Goal: Information Seeking & Learning: Find specific page/section

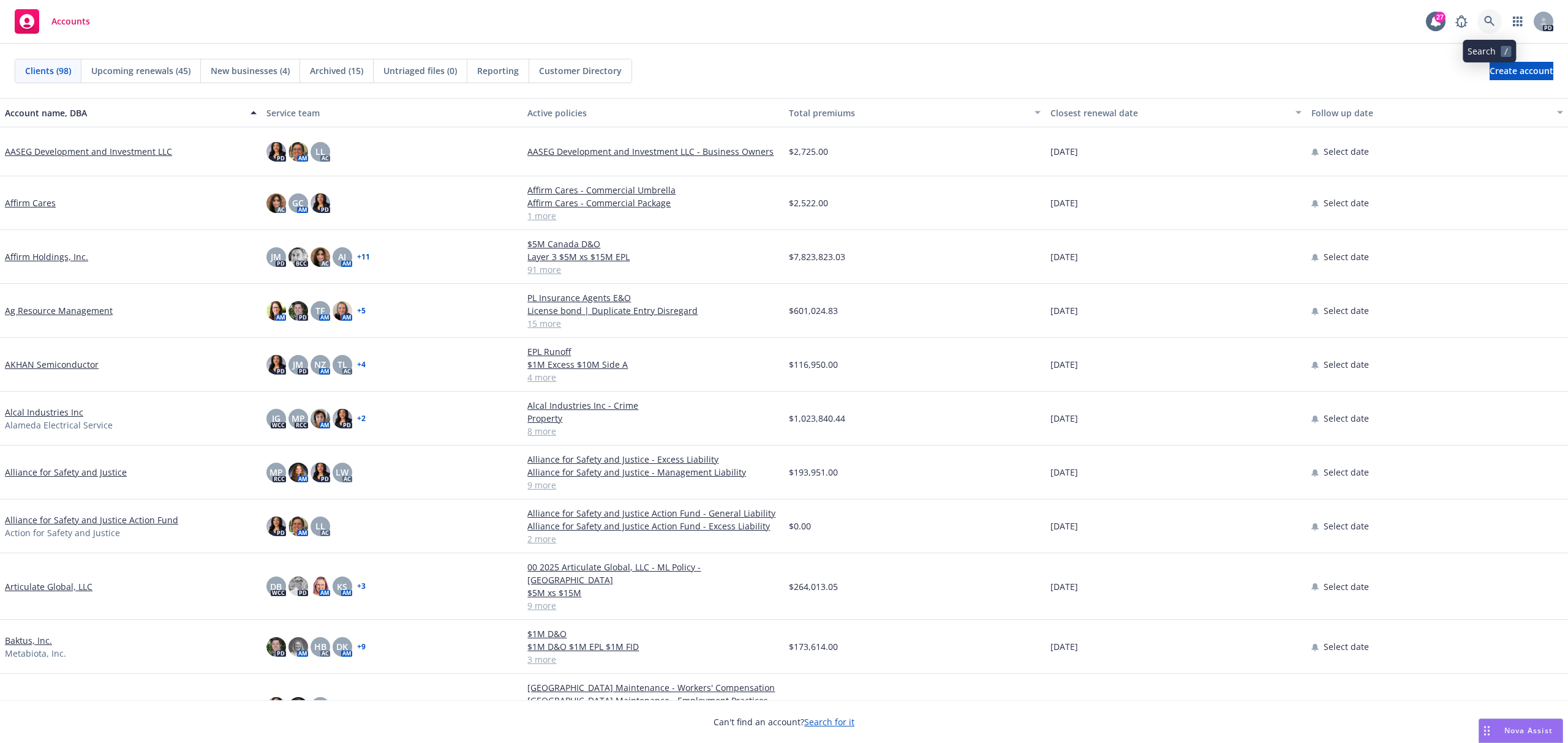
click at [1484, 23] on icon at bounding box center [1490, 21] width 11 height 11
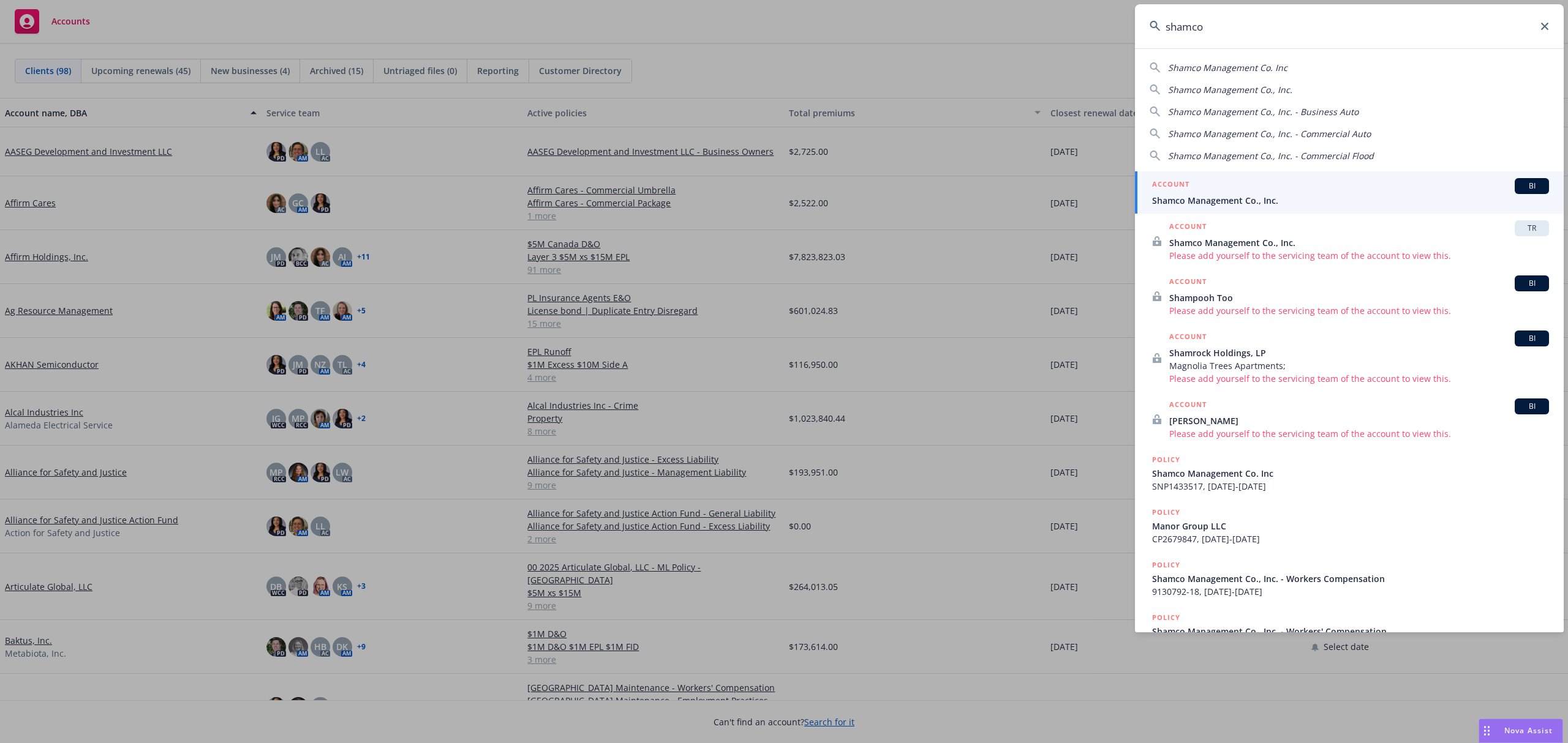
type input "shamco"
click at [1240, 199] on span "Shamco Management Co., Inc." at bounding box center [1350, 200] width 397 height 13
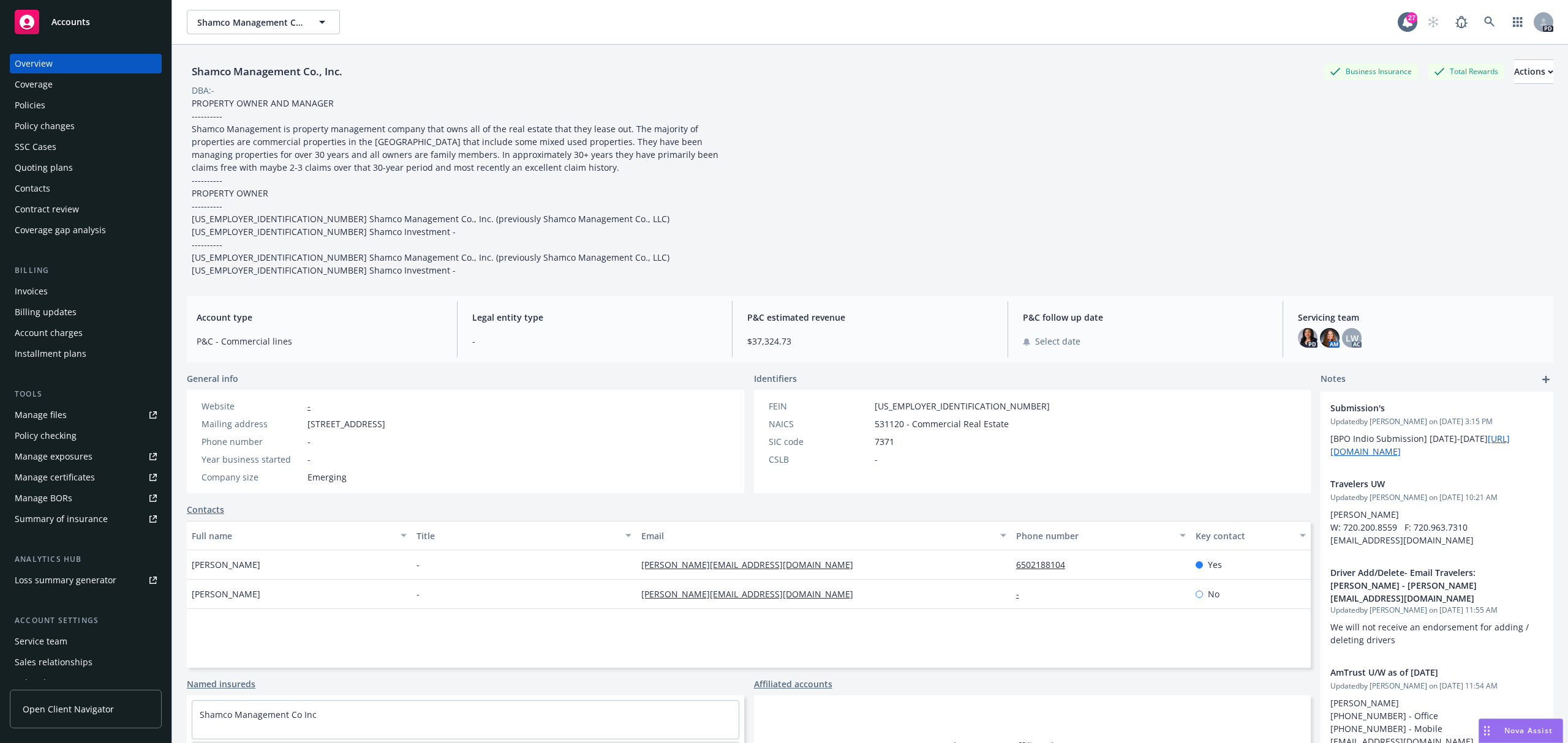
click at [38, 412] on div "Manage files" at bounding box center [41, 416] width 52 height 20
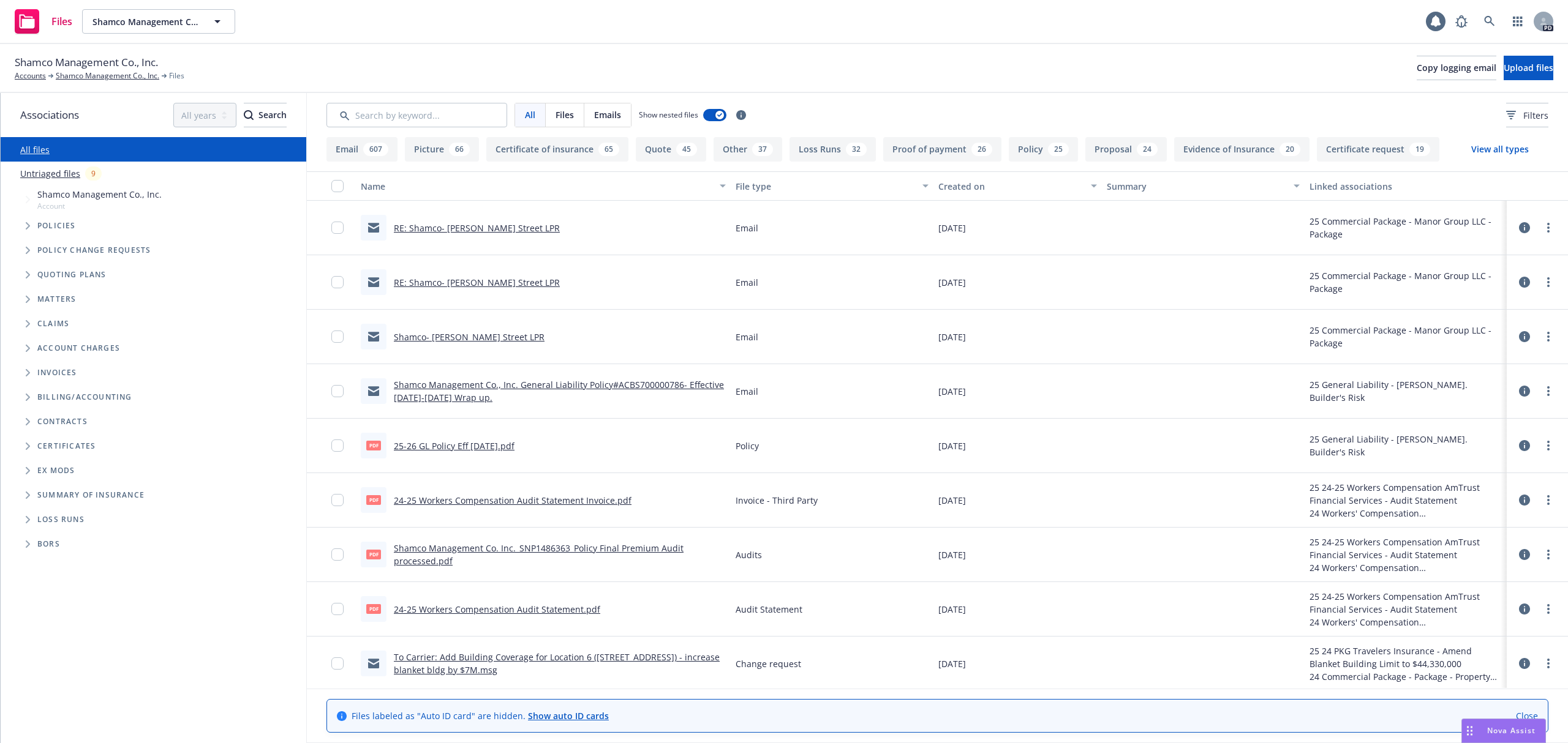
click at [382, 130] on div "All Files Emails Show nested files Filters" at bounding box center [937, 114] width 1261 height 44
click at [384, 121] on input "Search by keyword..." at bounding box center [417, 115] width 181 height 25
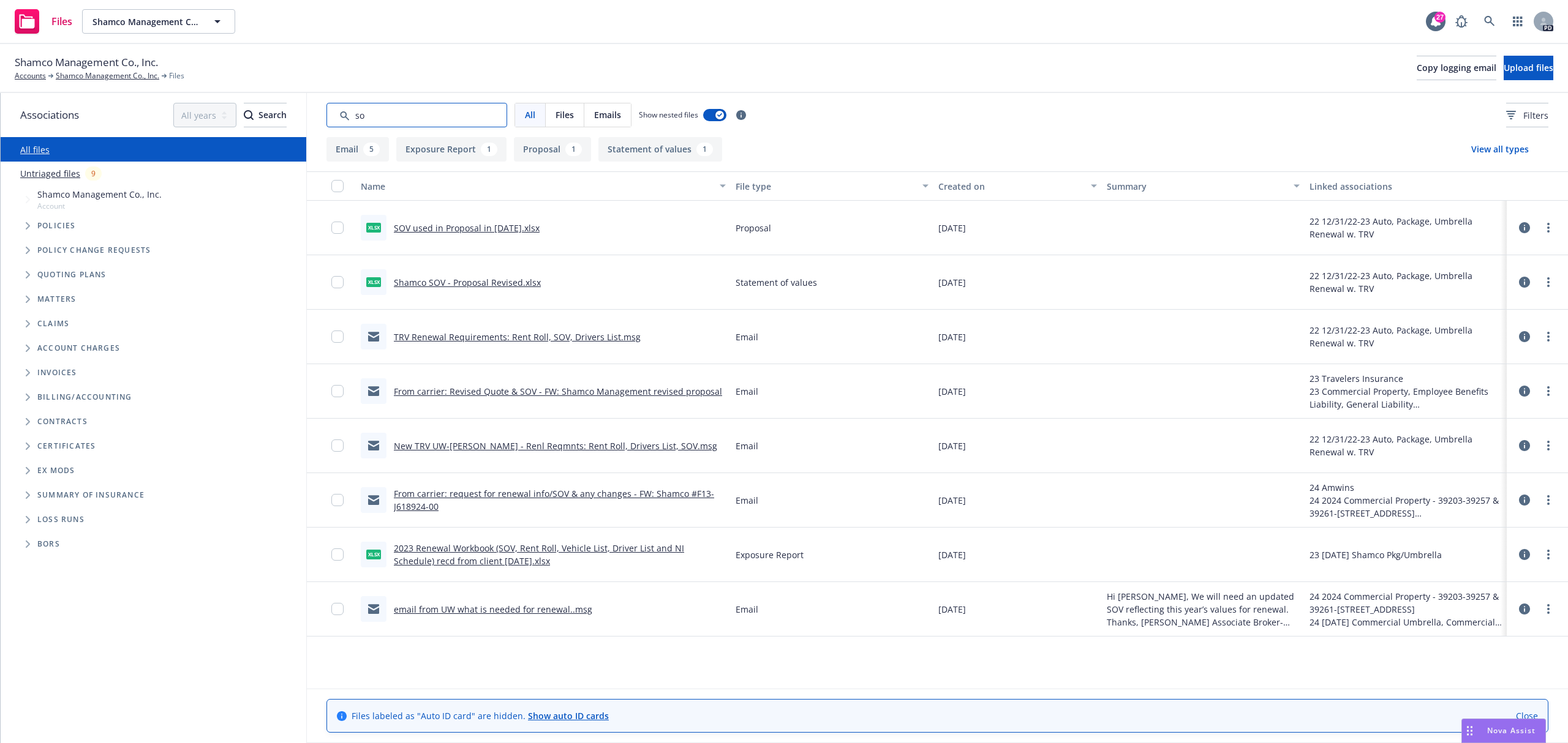
type input "s"
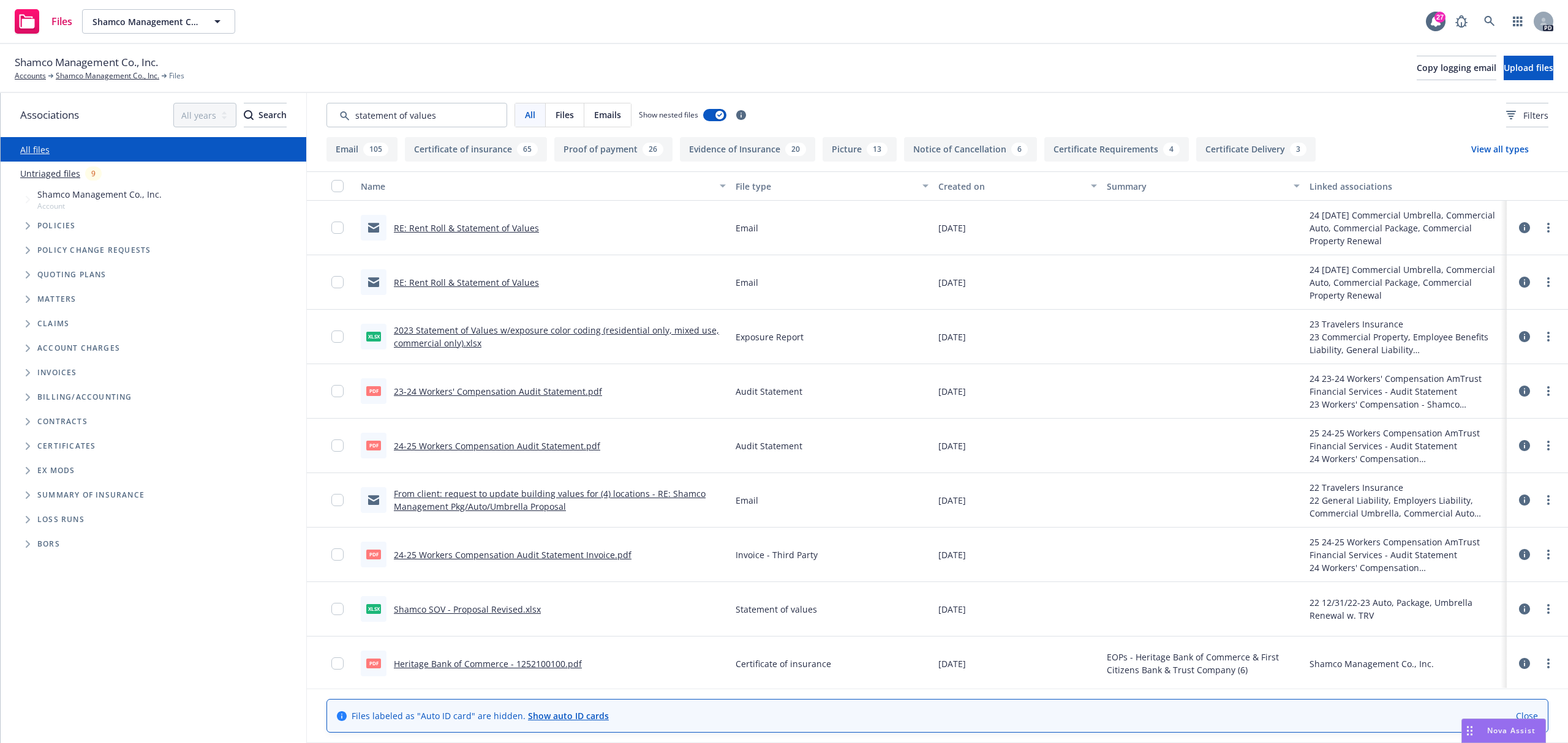
click at [951, 184] on div "Created on" at bounding box center [1010, 186] width 145 height 13
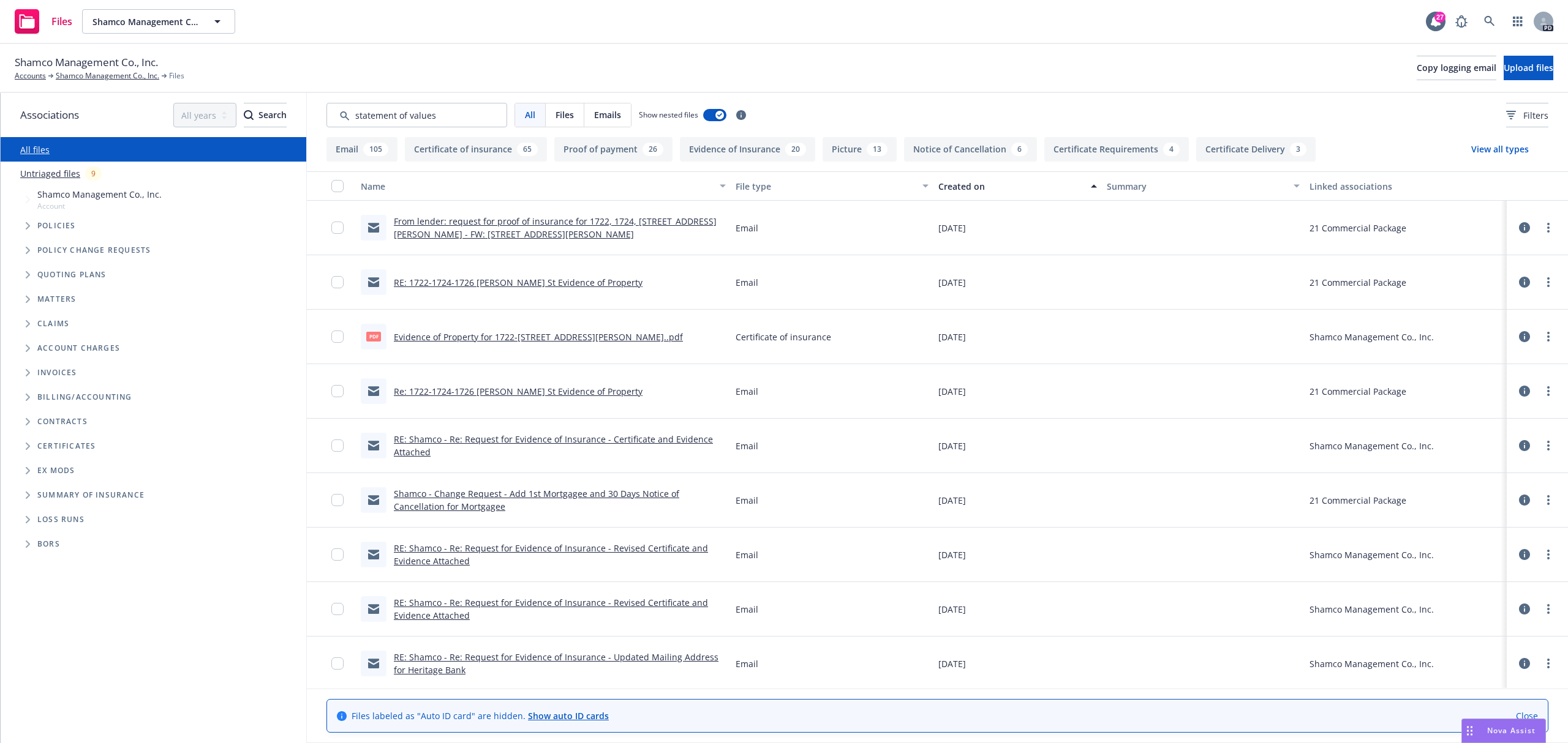
click at [947, 182] on div "Created on" at bounding box center [1010, 186] width 145 height 13
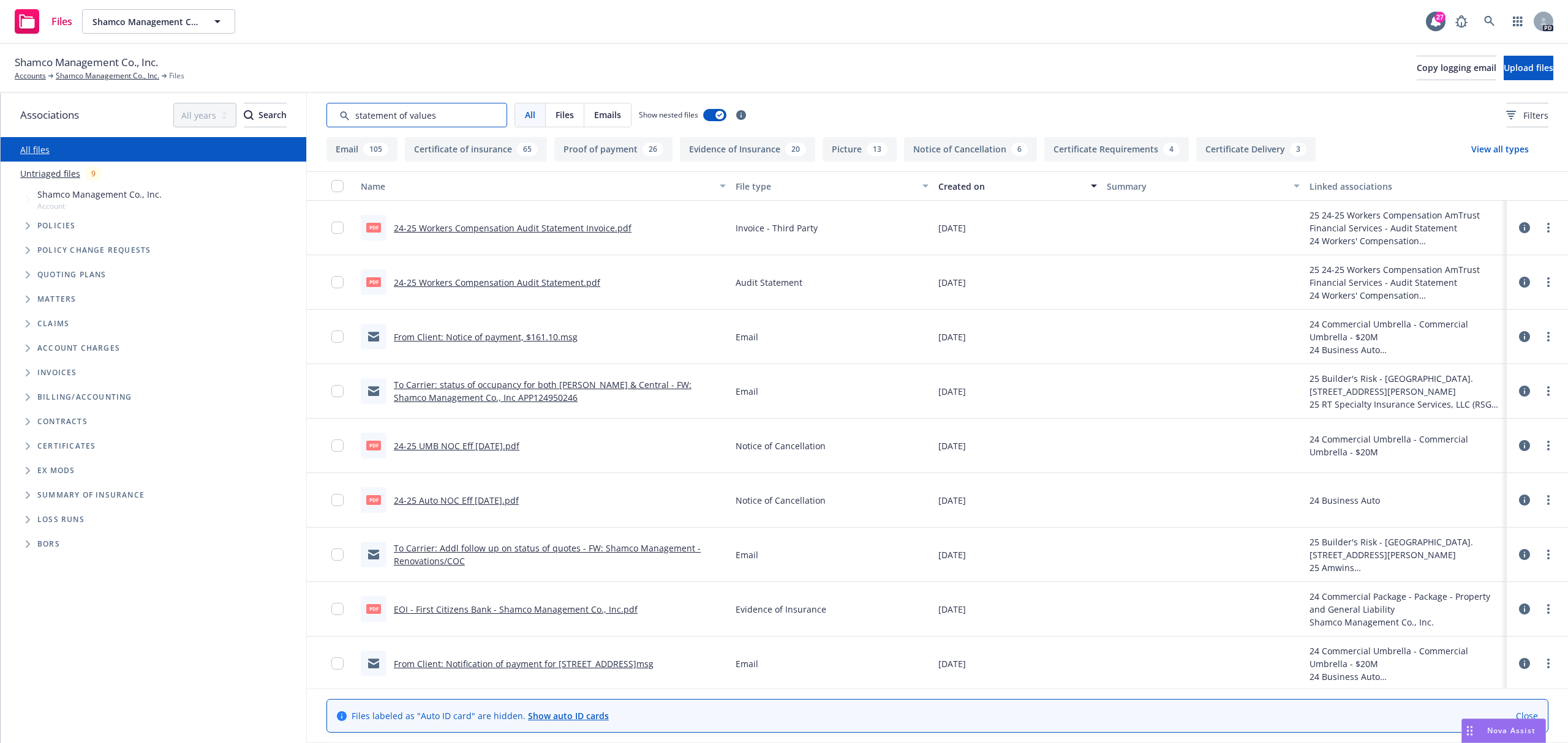
drag, startPoint x: 446, startPoint y: 117, endPoint x: 229, endPoint y: 94, distance: 218.2
click at [236, 94] on div "Associations All years 2027 2026 2025 2024 2023 2022 2021 2020 2019 2018 2017 2…" at bounding box center [784, 418] width 1567 height 650
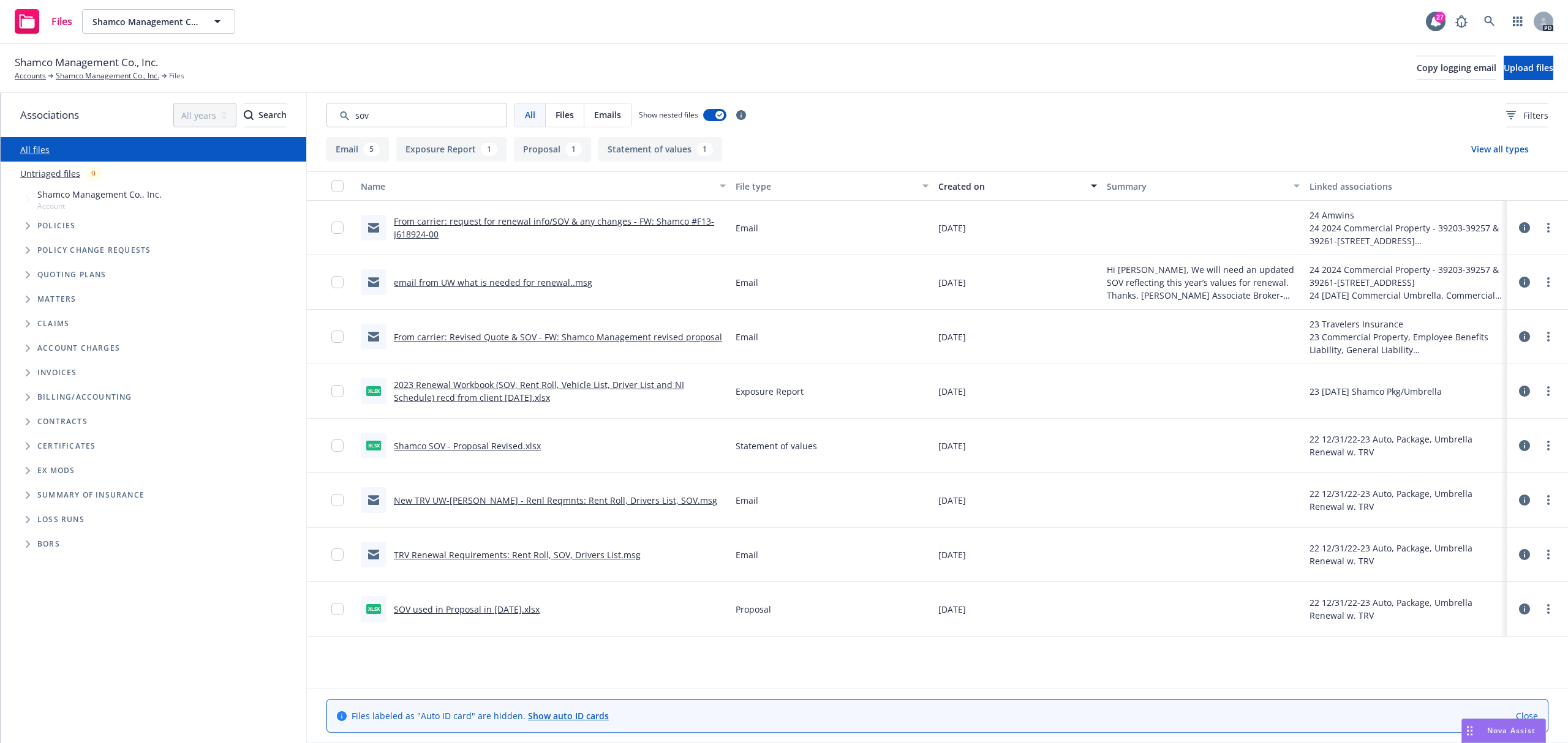
click at [87, 272] on span "Quoting plans" at bounding box center [72, 275] width 69 height 8
click at [35, 272] on span "Tree Example" at bounding box center [28, 275] width 20 height 20
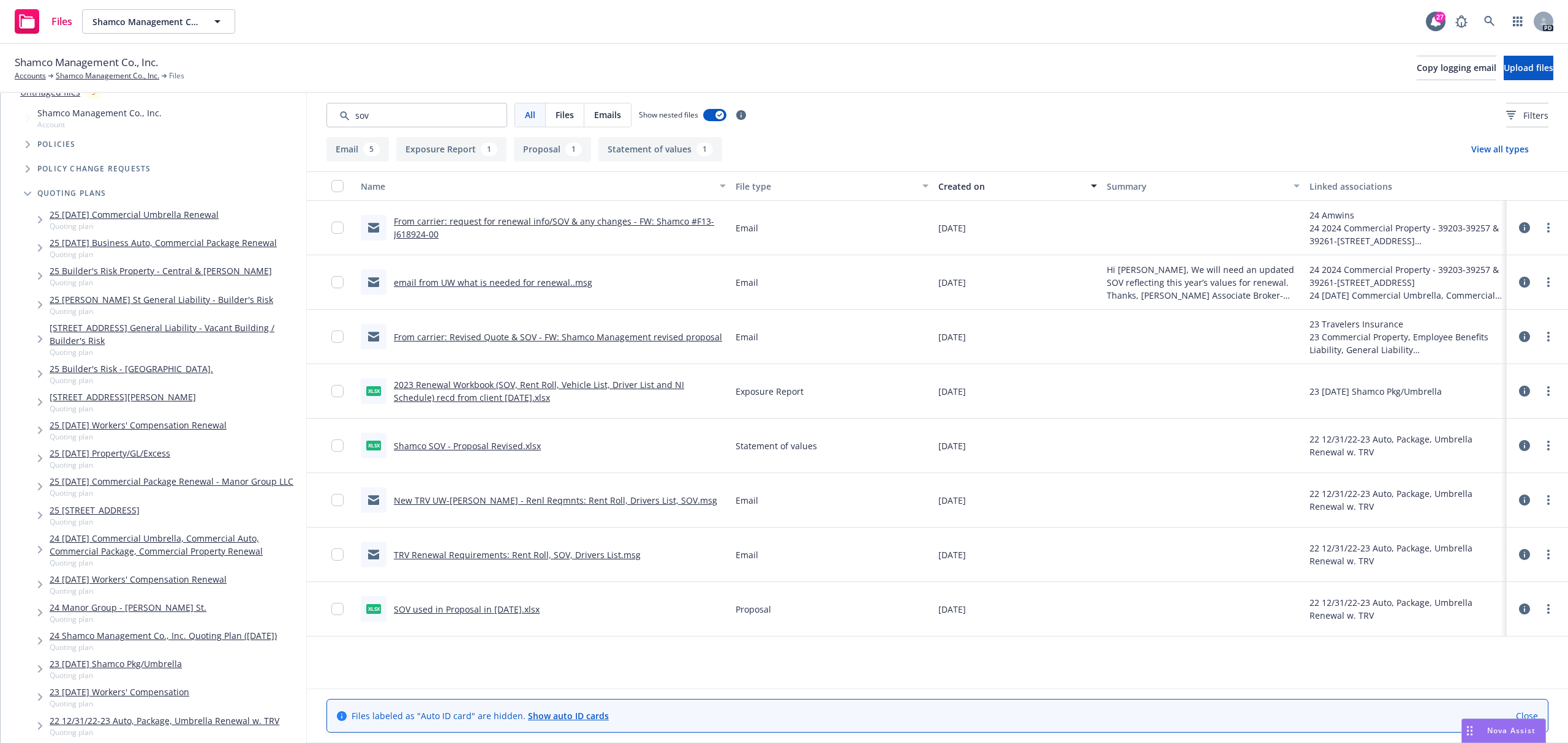
scroll to position [163, 0]
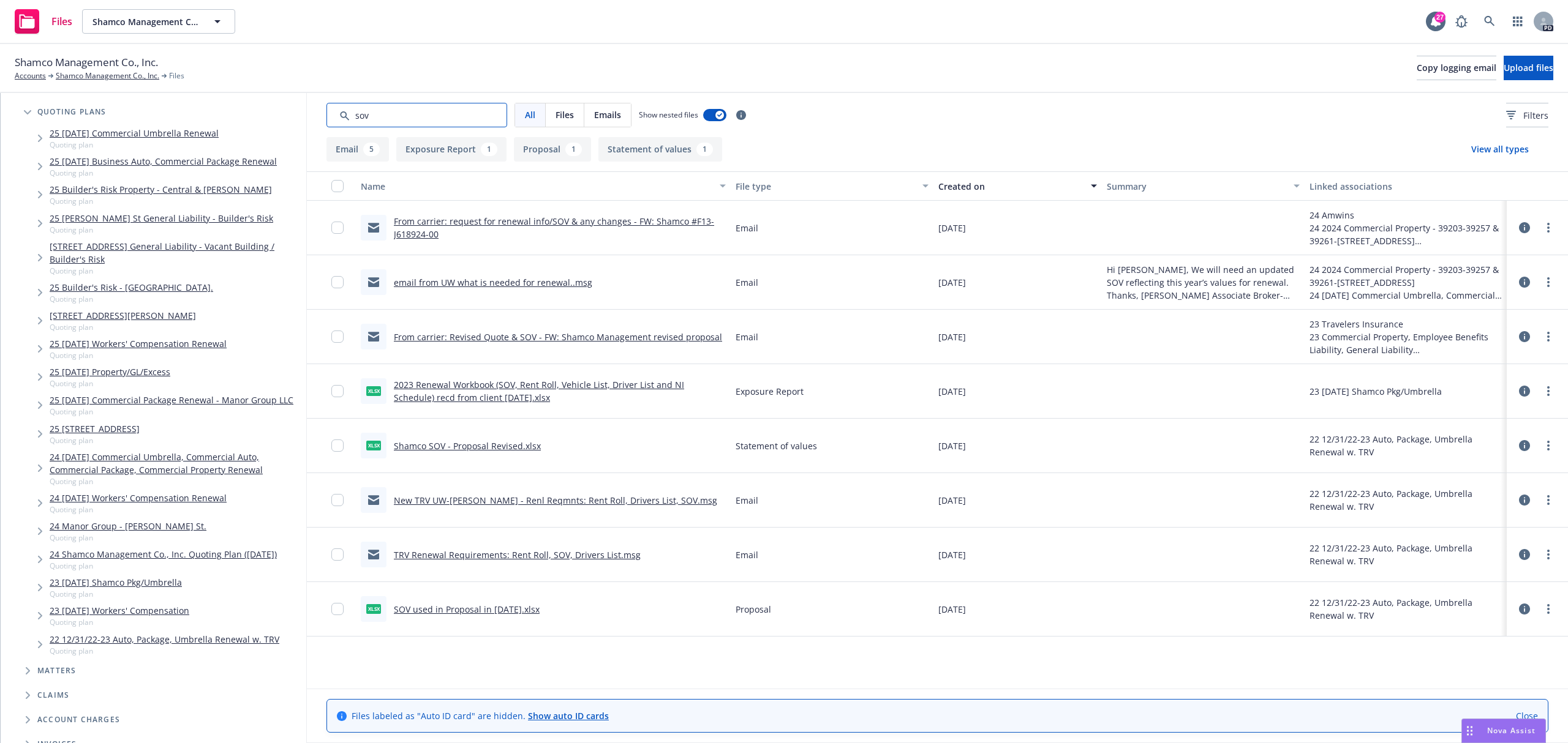
drag, startPoint x: 420, startPoint y: 109, endPoint x: 114, endPoint y: 86, distance: 306.9
click at [120, 84] on div "Shamco Management Co., Inc. Accounts Shamco Management Co., Inc. Files Copy log…" at bounding box center [784, 393] width 1568 height 699
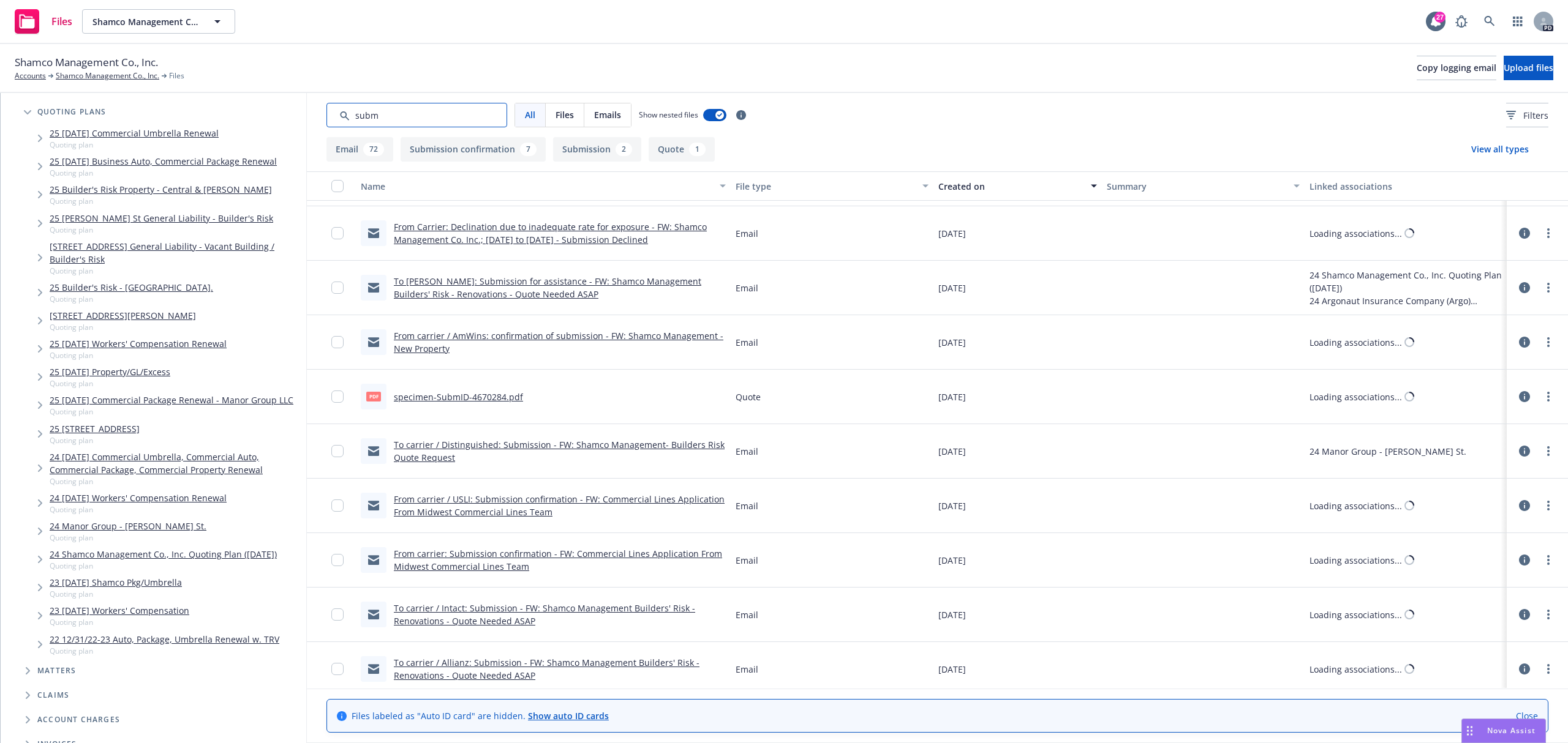
scroll to position [2367, 0]
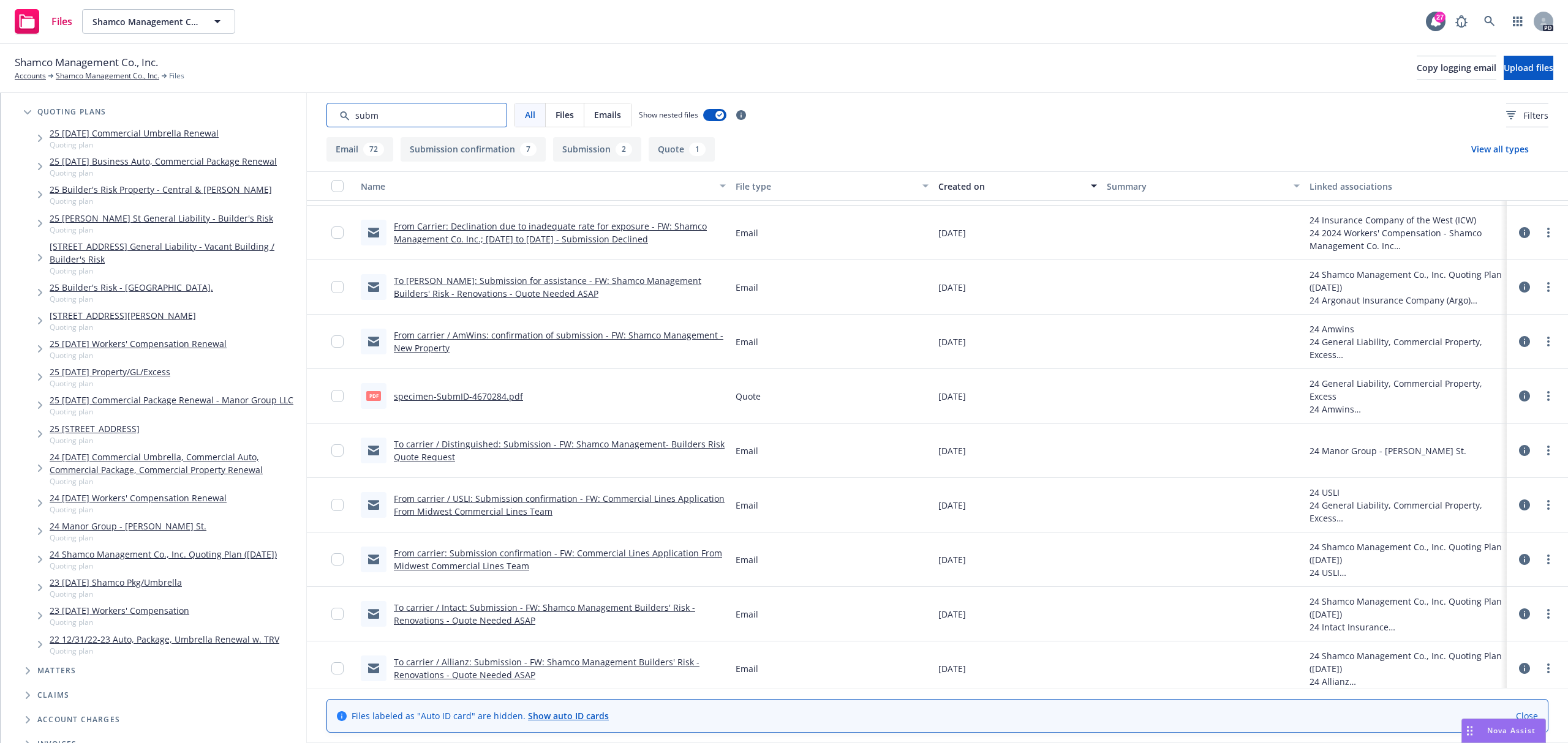
type input "subm"
click at [570, 117] on span "Files" at bounding box center [565, 114] width 18 height 13
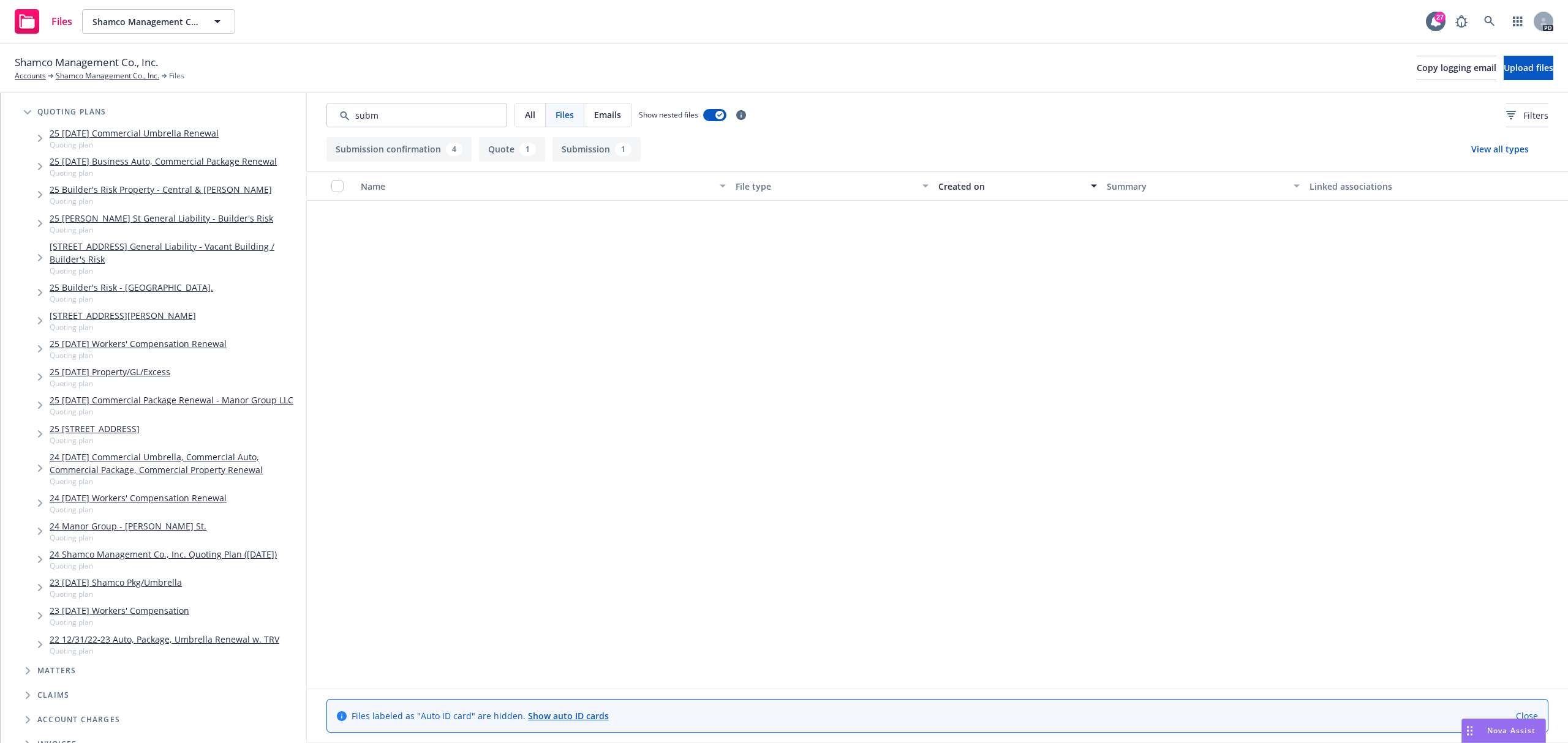
scroll to position [0, 0]
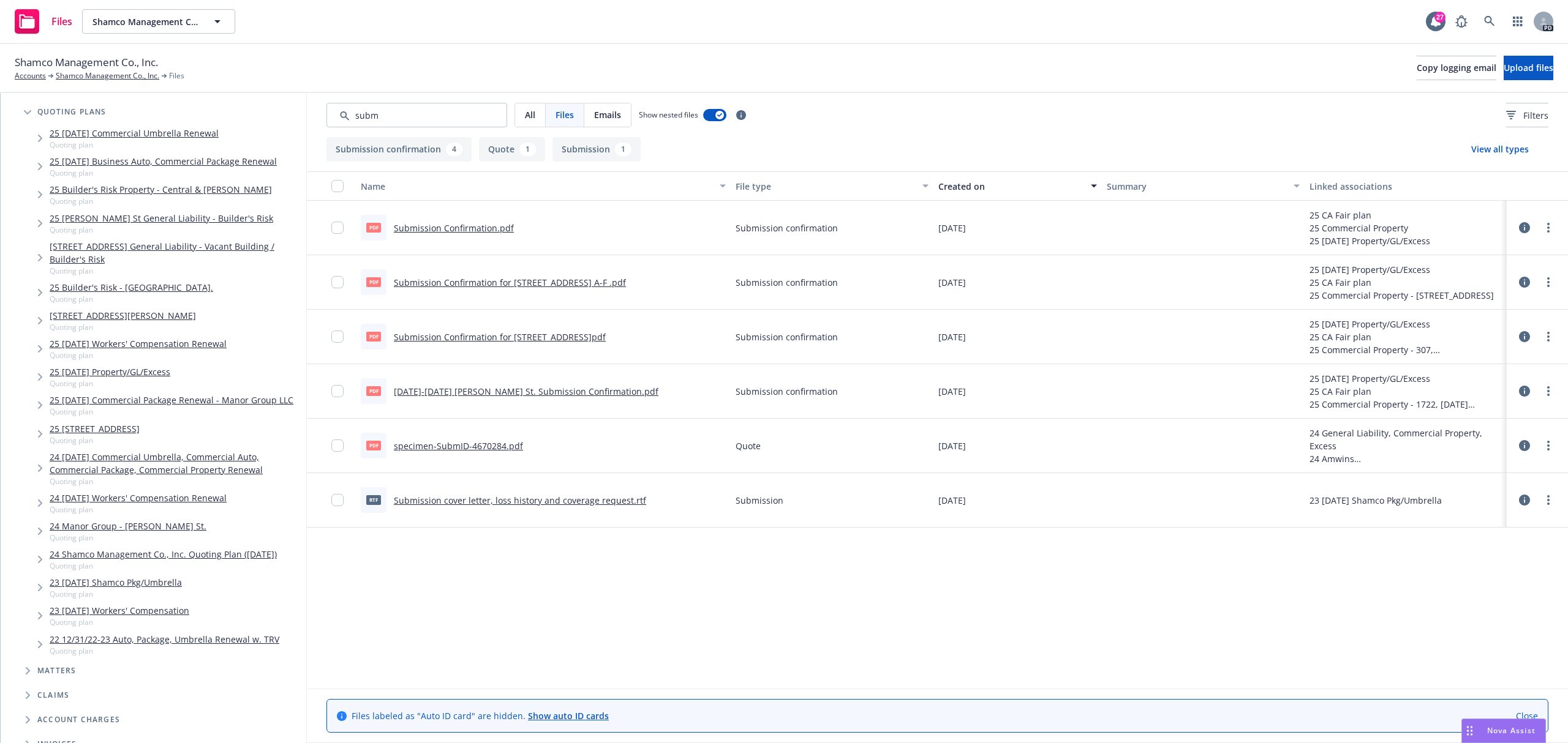
click at [577, 153] on button "Submission 1" at bounding box center [596, 150] width 88 height 25
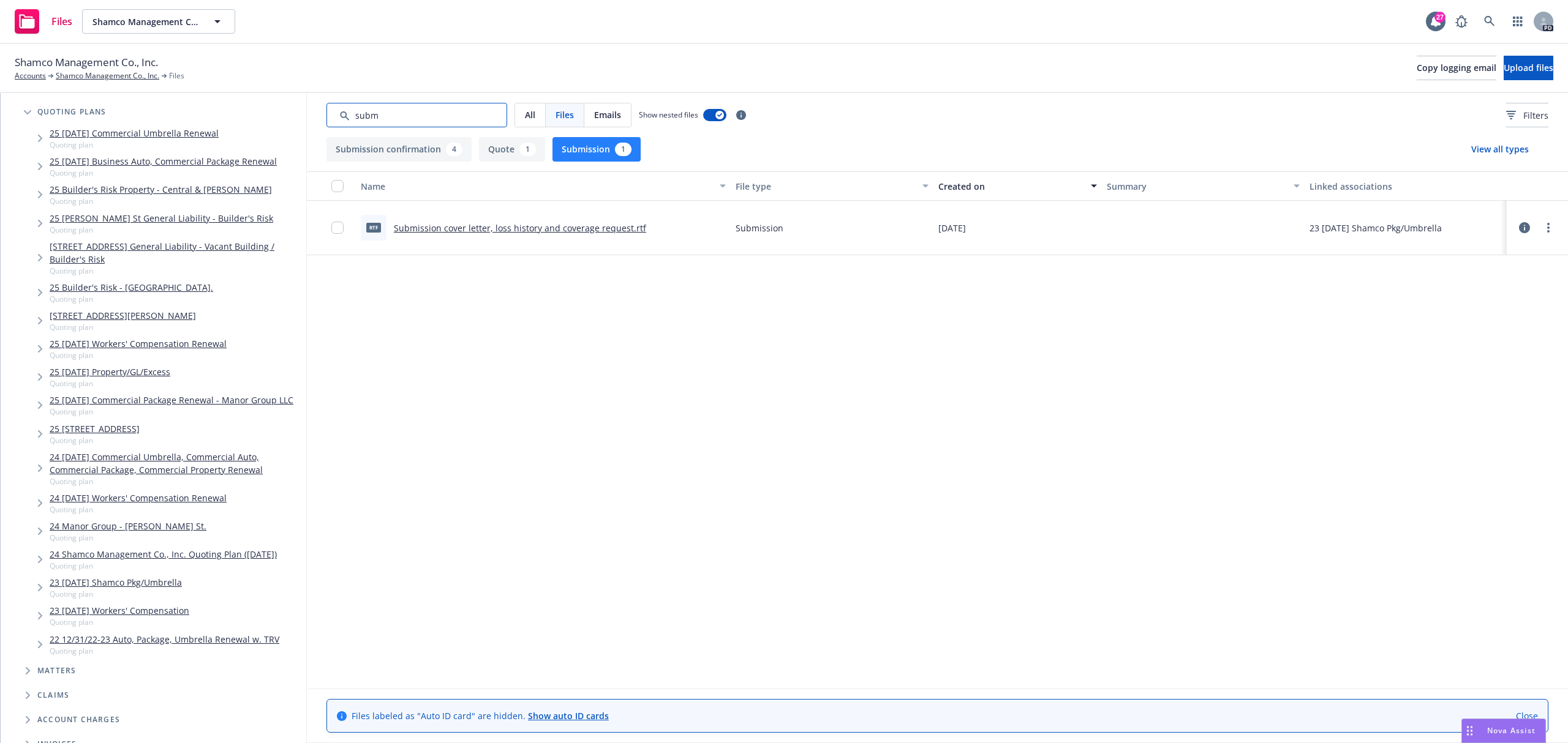
drag, startPoint x: 402, startPoint y: 119, endPoint x: 209, endPoint y: 102, distance: 193.7
click at [293, 113] on div "Associations All years 2027 2026 2025 2024 2023 2022 2021 2020 2019 2018 2017 2…" at bounding box center [784, 418] width 1567 height 650
